Goal: Information Seeking & Learning: Find specific fact

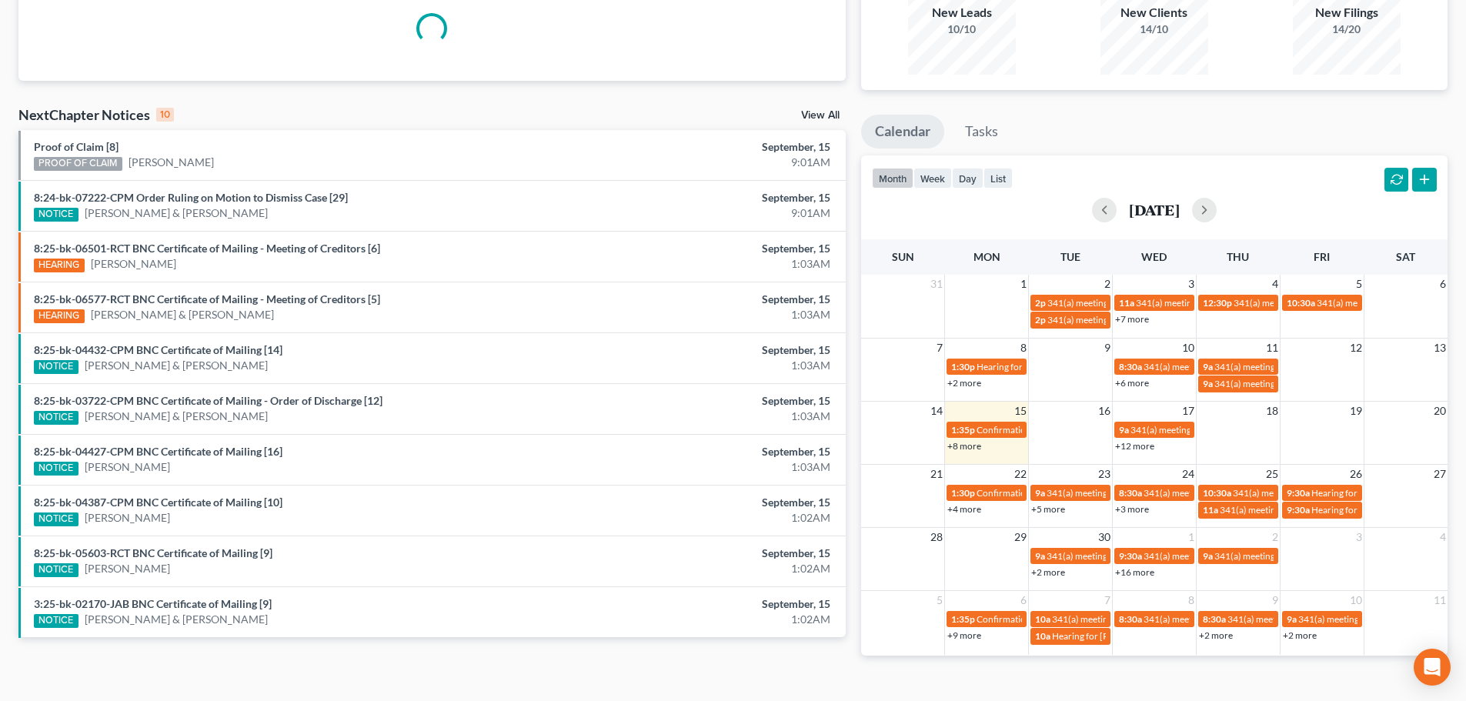
scroll to position [188, 0]
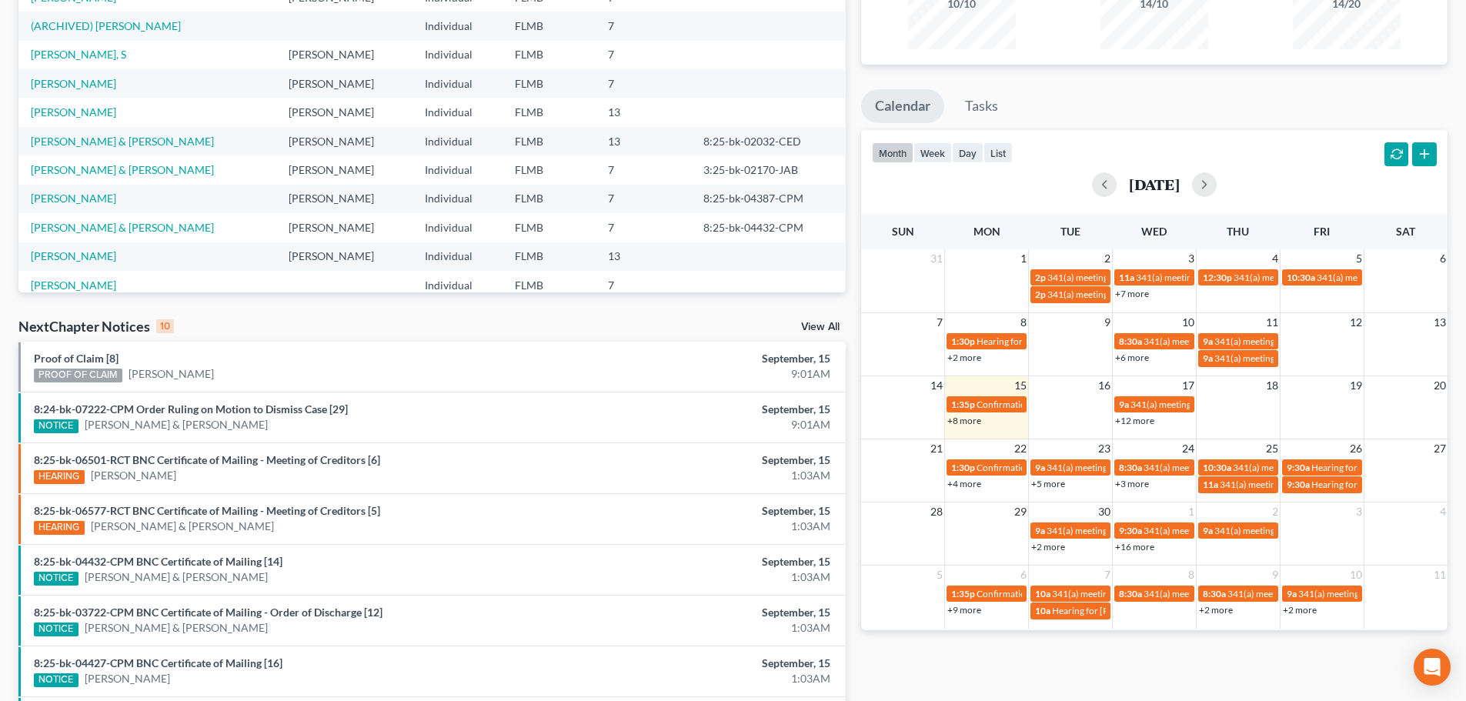
click at [1141, 417] on link "+12 more" at bounding box center [1134, 421] width 39 height 12
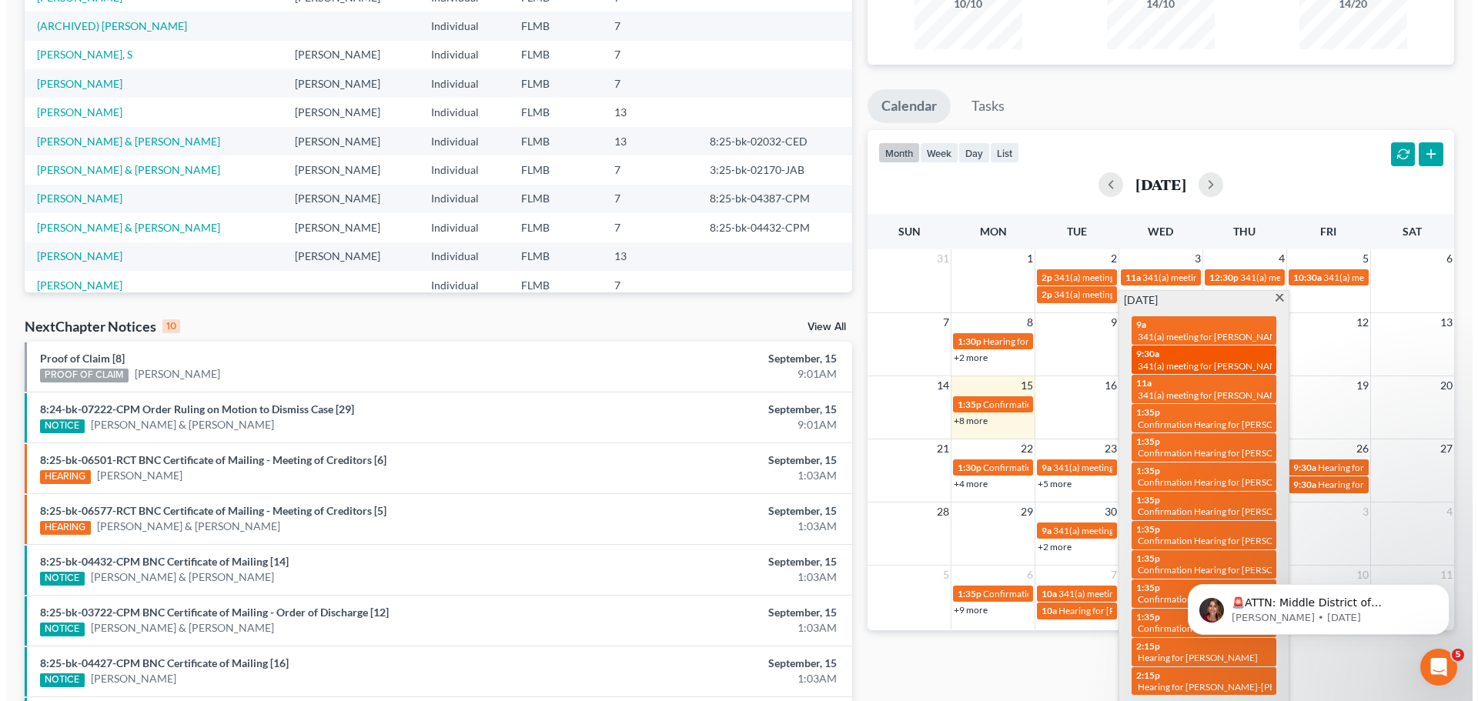
scroll to position [0, 0]
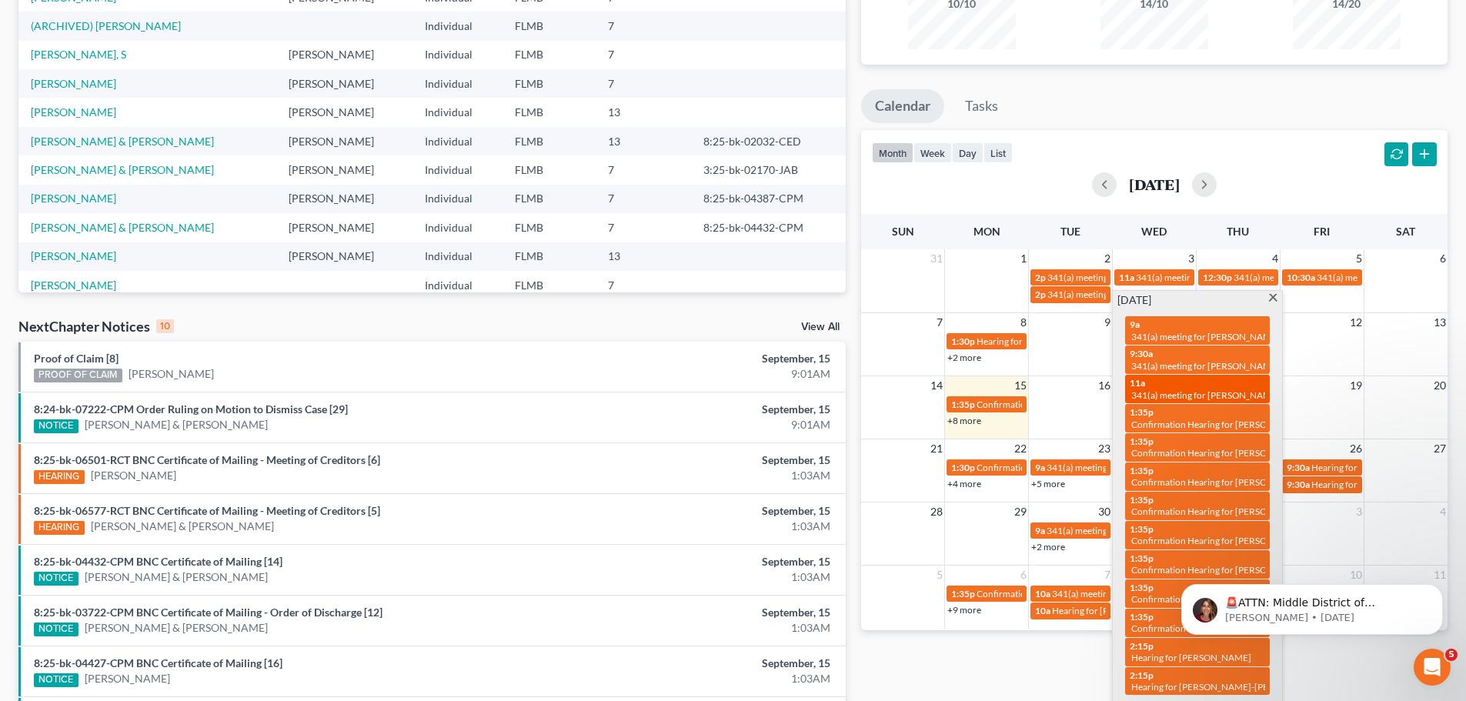
click at [1166, 392] on span "341(a) meeting for [PERSON_NAME] & [PERSON_NAME]" at bounding box center [1246, 395] width 230 height 12
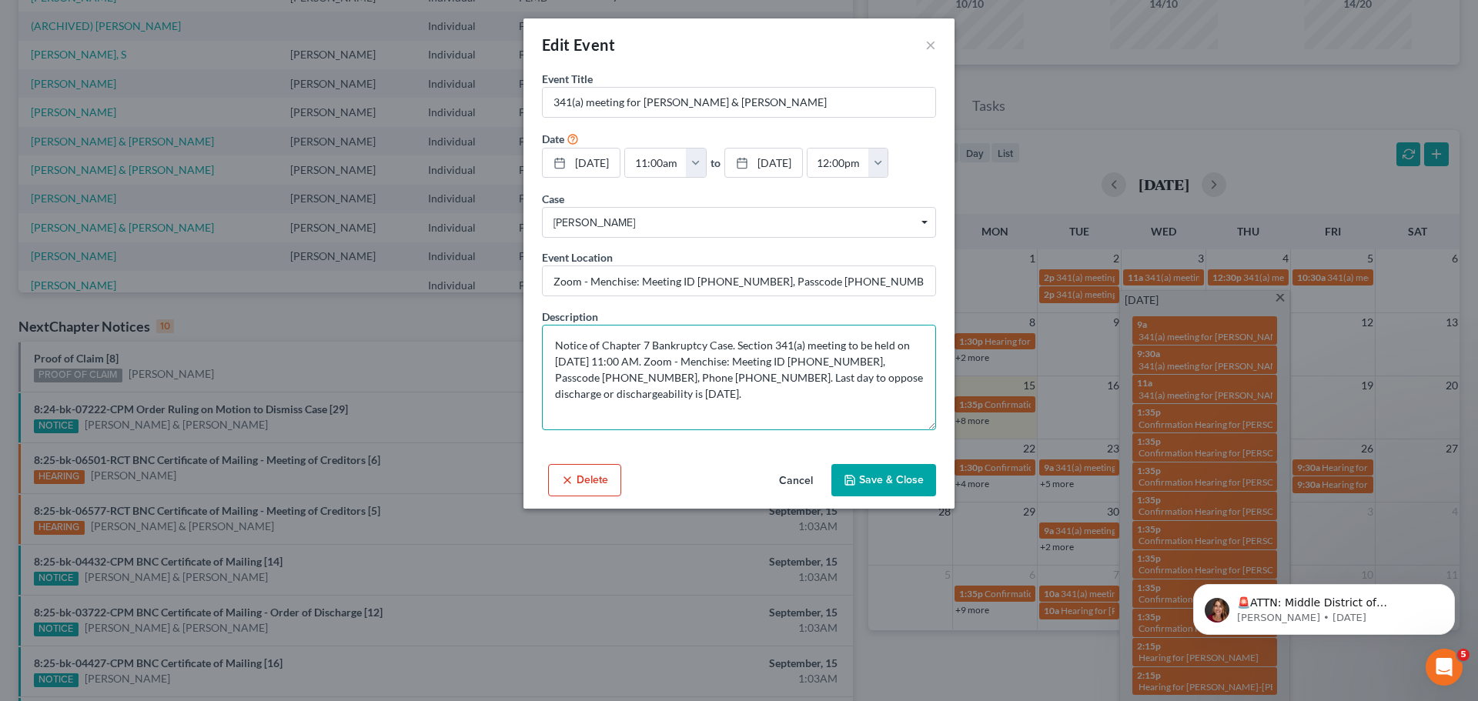
drag, startPoint x: 812, startPoint y: 361, endPoint x: 880, endPoint y: 367, distance: 68.0
click at [880, 367] on textarea "Notice of Chapter 7 Bankruptcy Case. Section 341(a) meeting to be held on 9/17/…" at bounding box center [739, 377] width 394 height 105
drag, startPoint x: 599, startPoint y: 381, endPoint x: 669, endPoint y: 383, distance: 70.1
click at [669, 383] on textarea "Notice of Chapter 7 Bankruptcy Case. Section 341(a) meeting to be held on 9/17/…" at bounding box center [739, 377] width 394 height 105
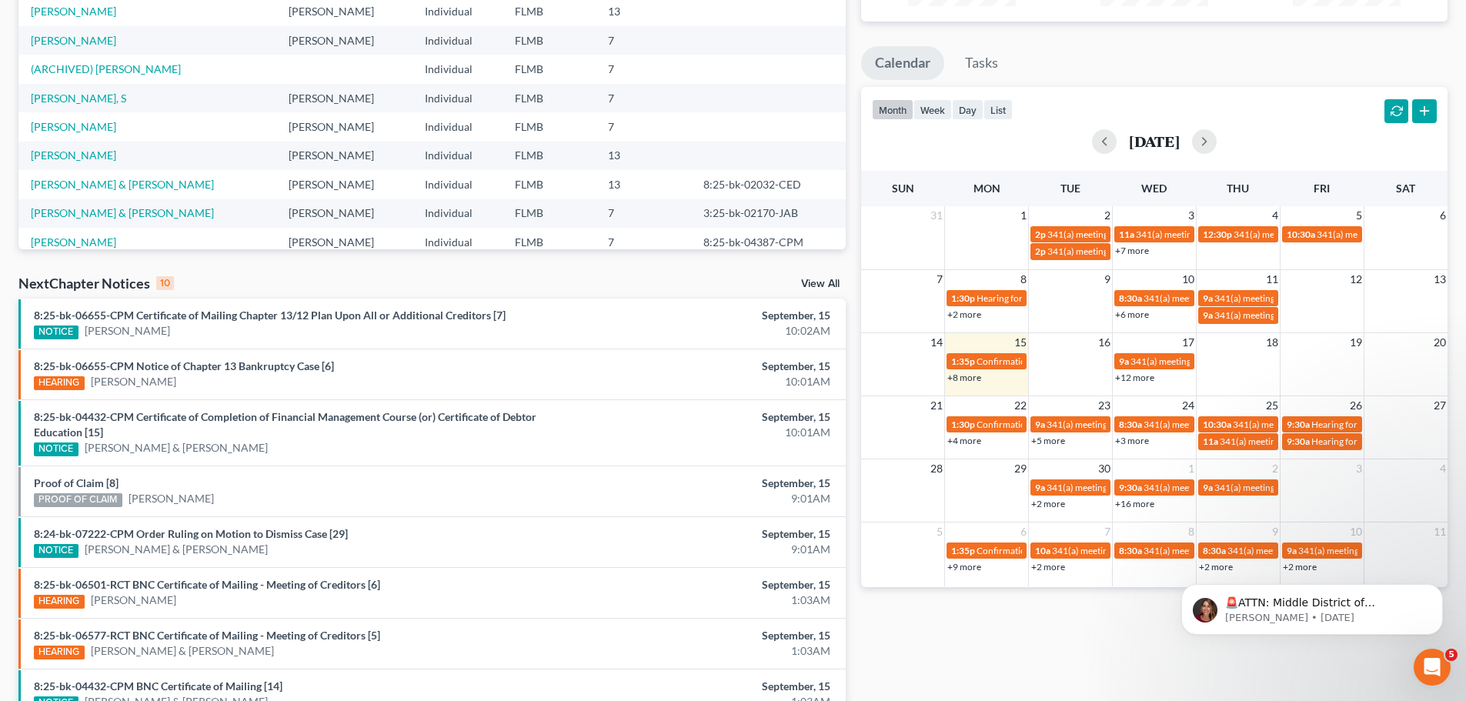
click at [1148, 377] on link "+12 more" at bounding box center [1134, 378] width 39 height 12
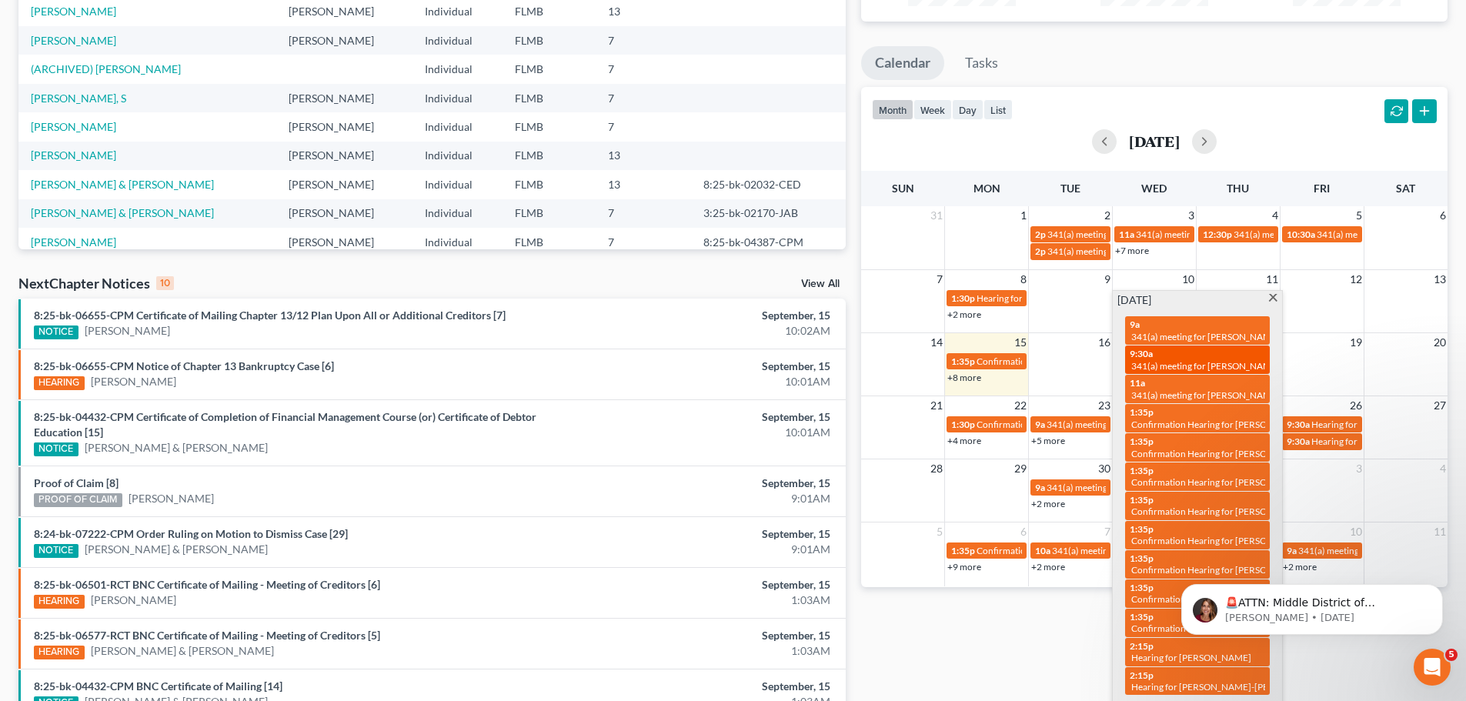
click at [1158, 360] on span "341(a) meeting for [PERSON_NAME] & [PERSON_NAME]" at bounding box center [1246, 366] width 230 height 12
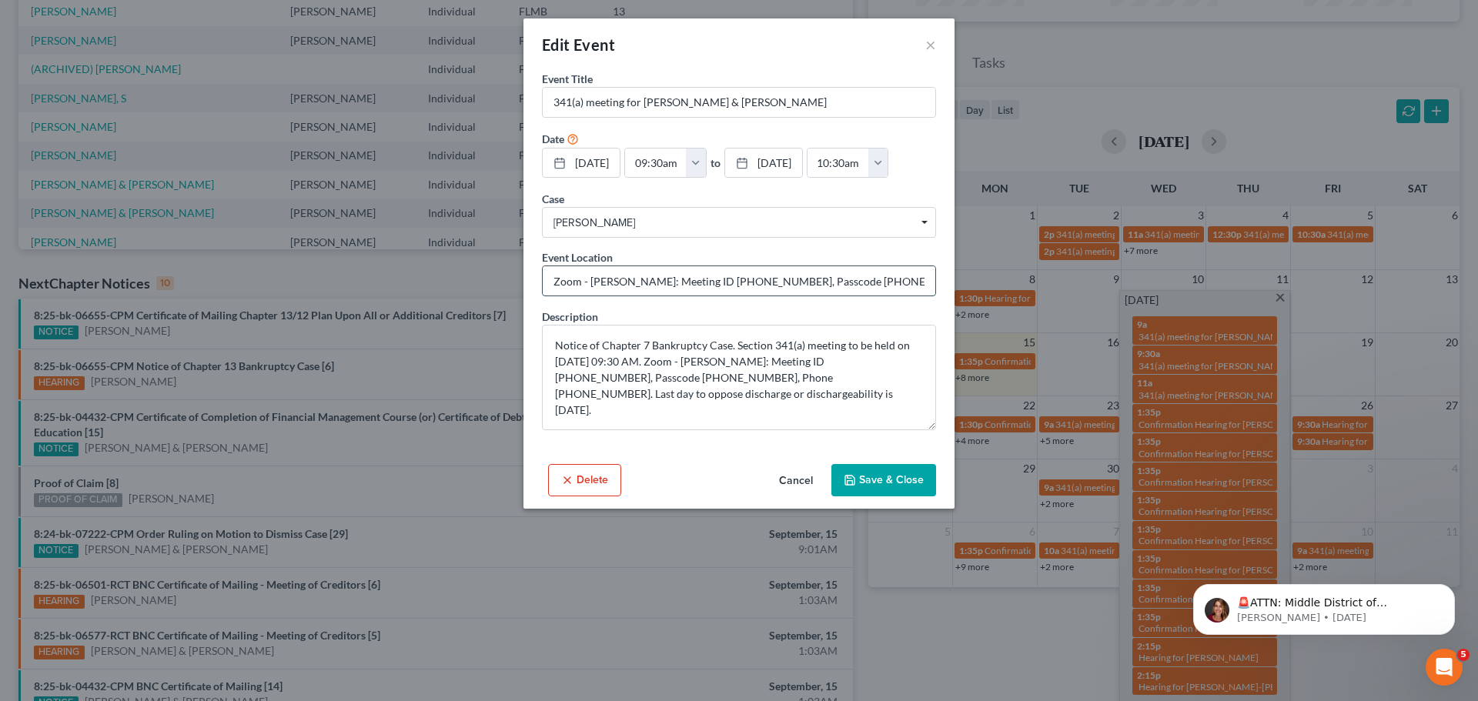
drag, startPoint x: 696, startPoint y: 281, endPoint x: 764, endPoint y: 279, distance: 68.5
click at [764, 279] on input "Zoom - [PERSON_NAME]: Meeting ID [PHONE_NUMBER], Passcode [PHONE_NUMBER], Phone…" at bounding box center [739, 280] width 393 height 29
drag, startPoint x: 600, startPoint y: 375, endPoint x: 664, endPoint y: 378, distance: 64.0
click at [664, 378] on textarea "Notice of Chapter 7 Bankruptcy Case. Section 341(a) meeting to be held on [DATE…" at bounding box center [739, 377] width 394 height 105
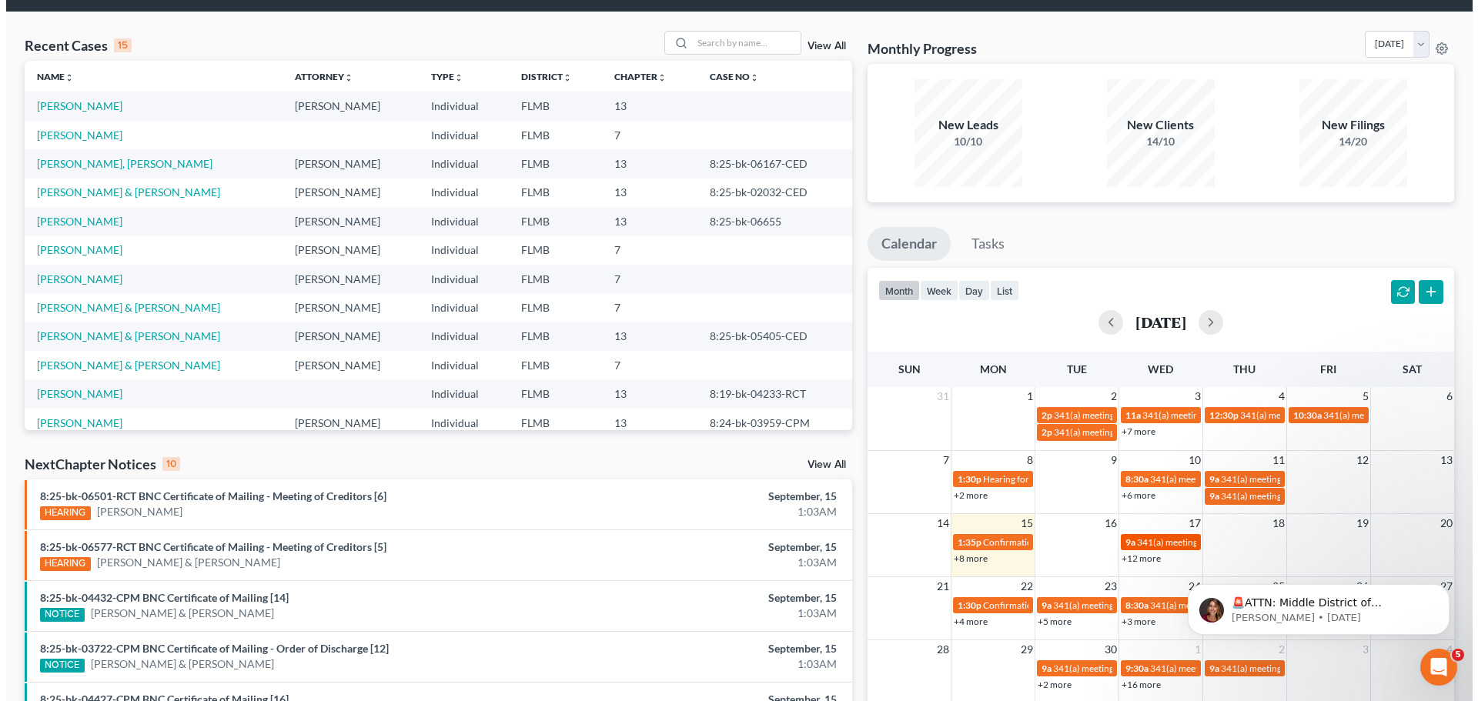
scroll to position [77, 0]
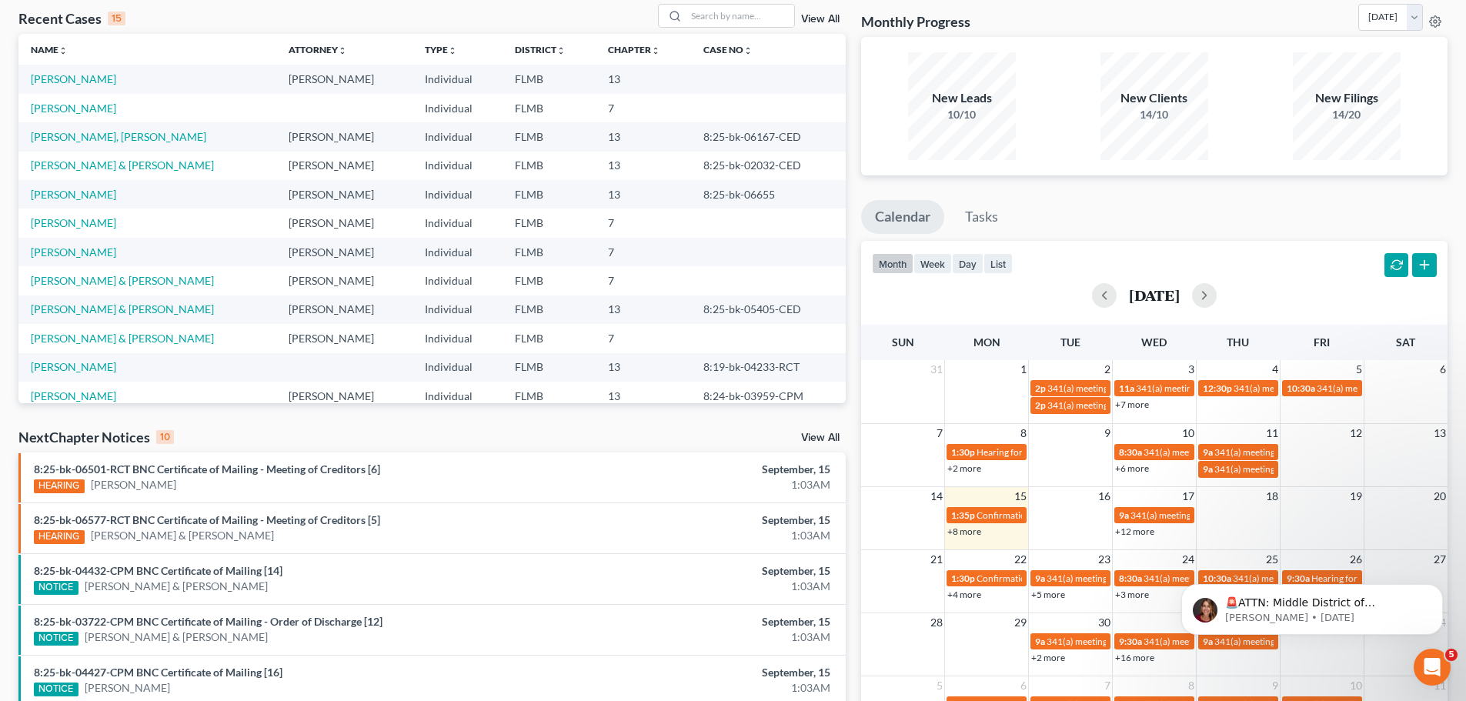
click at [1120, 530] on link "+12 more" at bounding box center [1134, 532] width 39 height 12
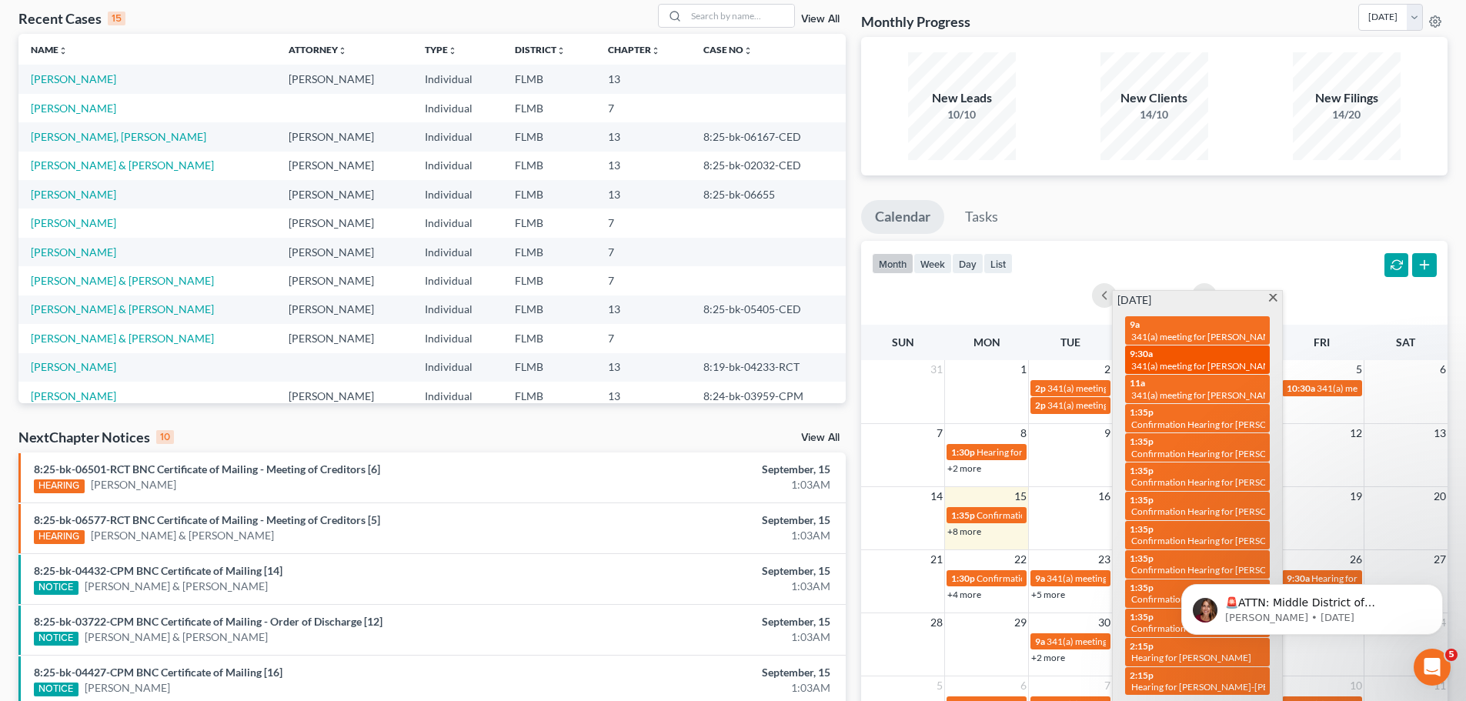
click at [1158, 363] on span "341(a) meeting for [PERSON_NAME] & [PERSON_NAME]" at bounding box center [1246, 366] width 230 height 12
